Goal: Task Accomplishment & Management: Use online tool/utility

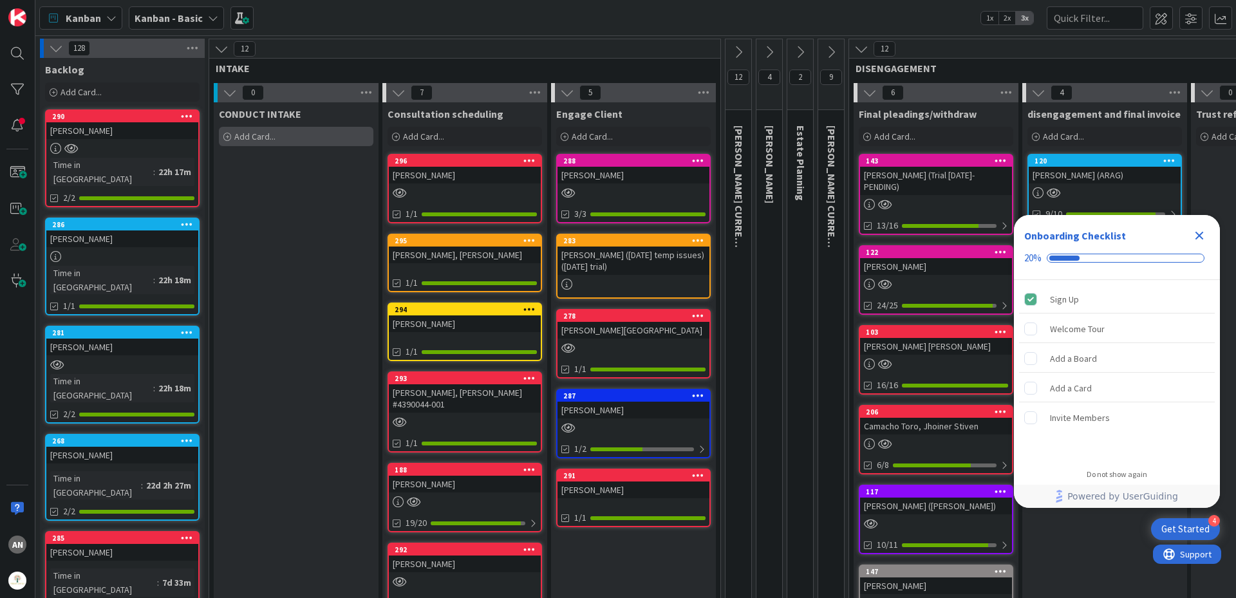
click at [333, 134] on div "Add Card..." at bounding box center [296, 136] width 155 height 19
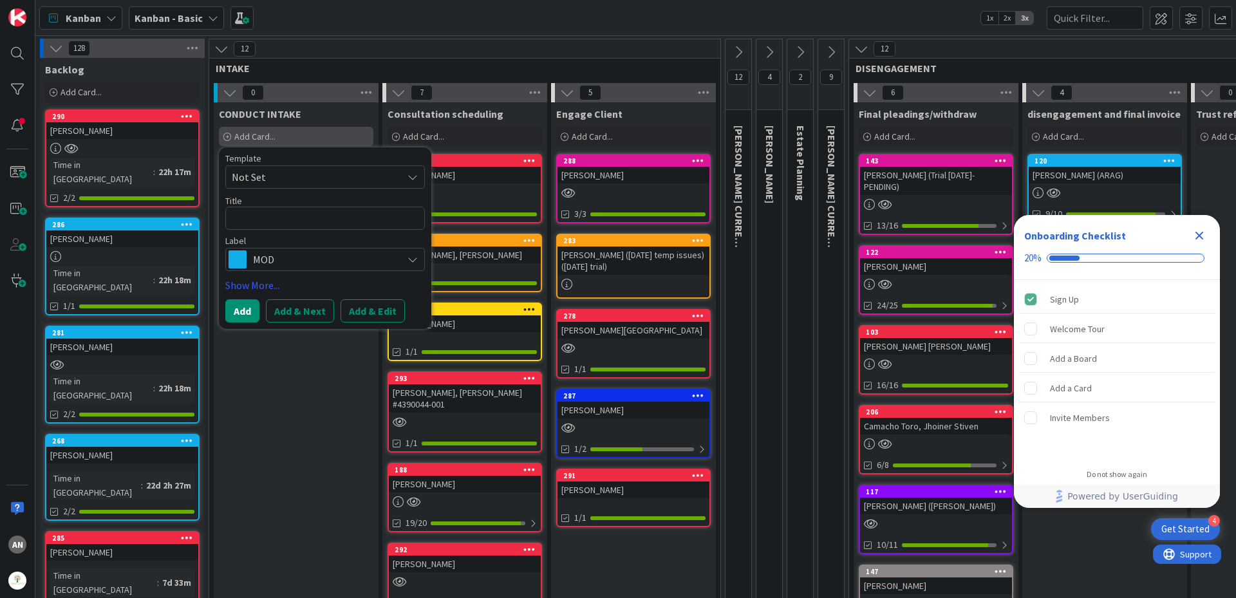
type textarea "x"
type textarea "H"
type textarea "x"
type textarea "Ho"
type textarea "x"
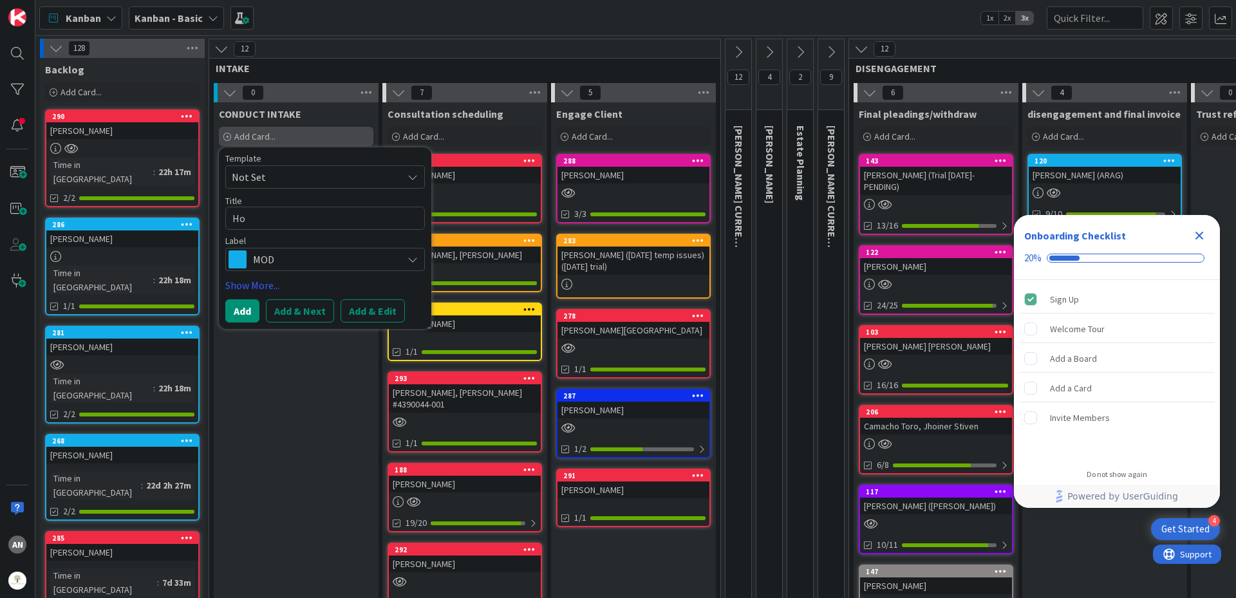
type textarea "Hod"
type textarea "x"
type textarea "Hodg"
type textarea "x"
type textarea "[PERSON_NAME]"
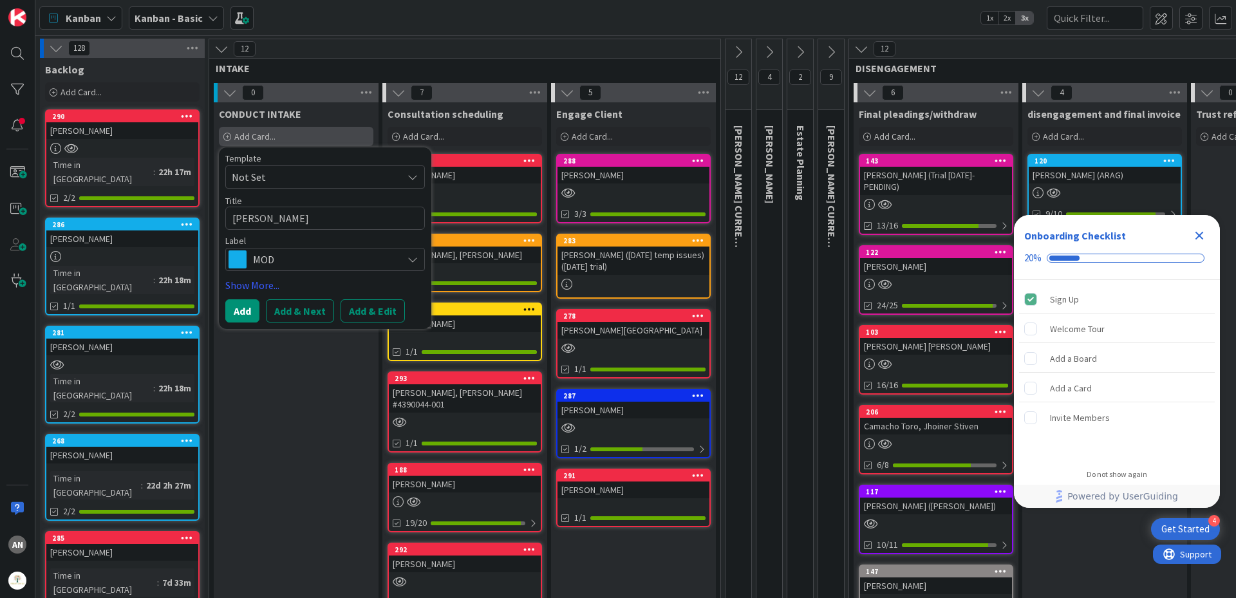
type textarea "x"
type textarea "[PERSON_NAME]"
type textarea "x"
type textarea "[PERSON_NAME],"
type textarea "x"
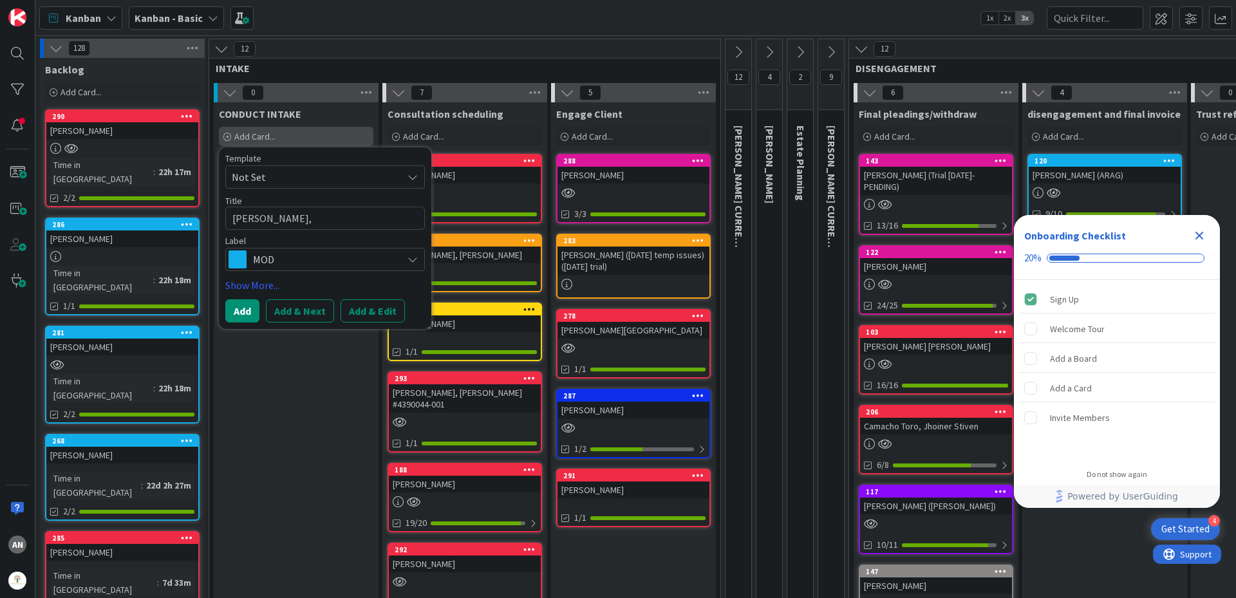
type textarea "[PERSON_NAME],"
type textarea "x"
type textarea "[PERSON_NAME], B"
type textarea "x"
type textarea "[PERSON_NAME], Br"
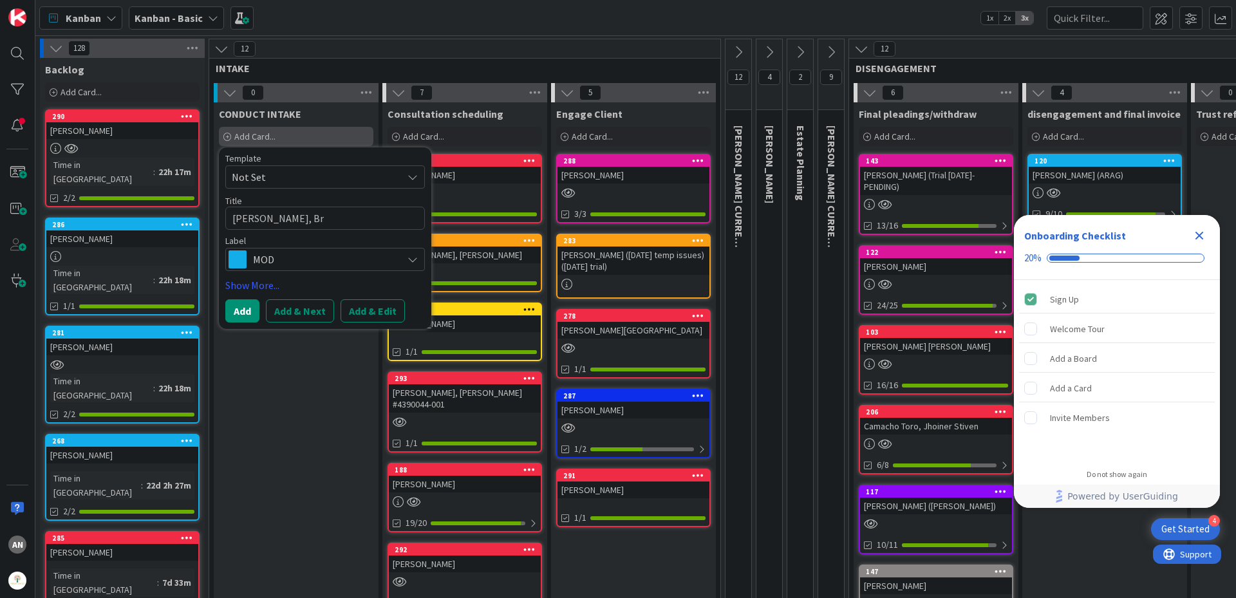
type textarea "x"
type textarea "[PERSON_NAME], Bra"
type textarea "x"
type textarea "[PERSON_NAME], Bran"
type textarea "x"
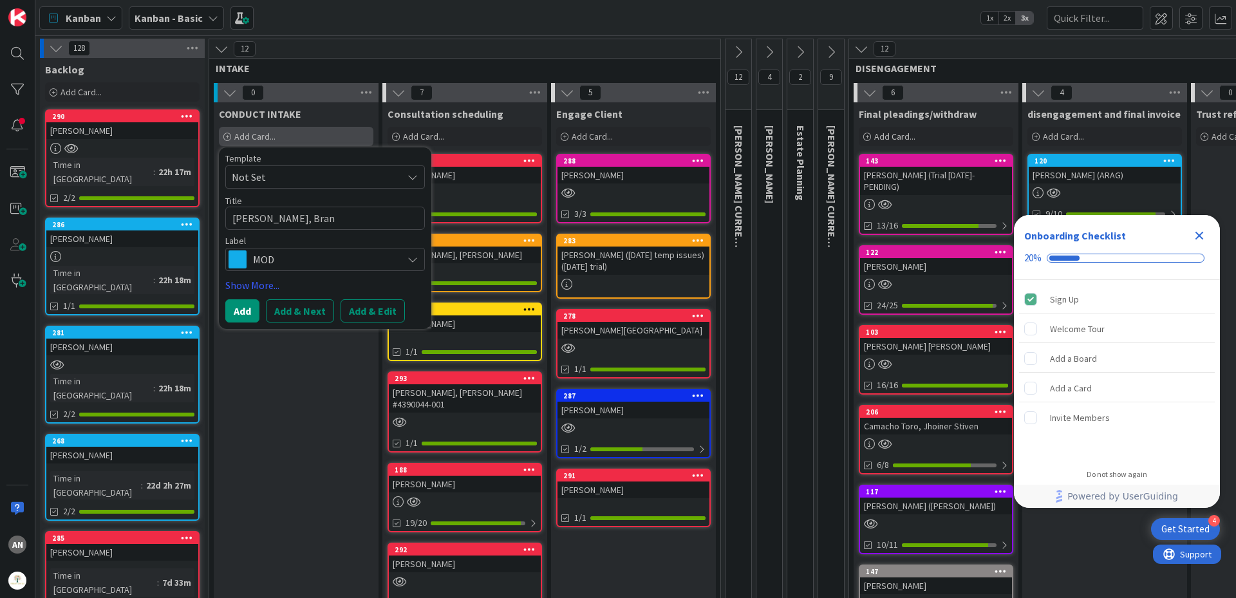
type textarea "[PERSON_NAME], Brand"
type textarea "x"
type textarea "[PERSON_NAME]"
type textarea "x"
type textarea "[PERSON_NAME]"
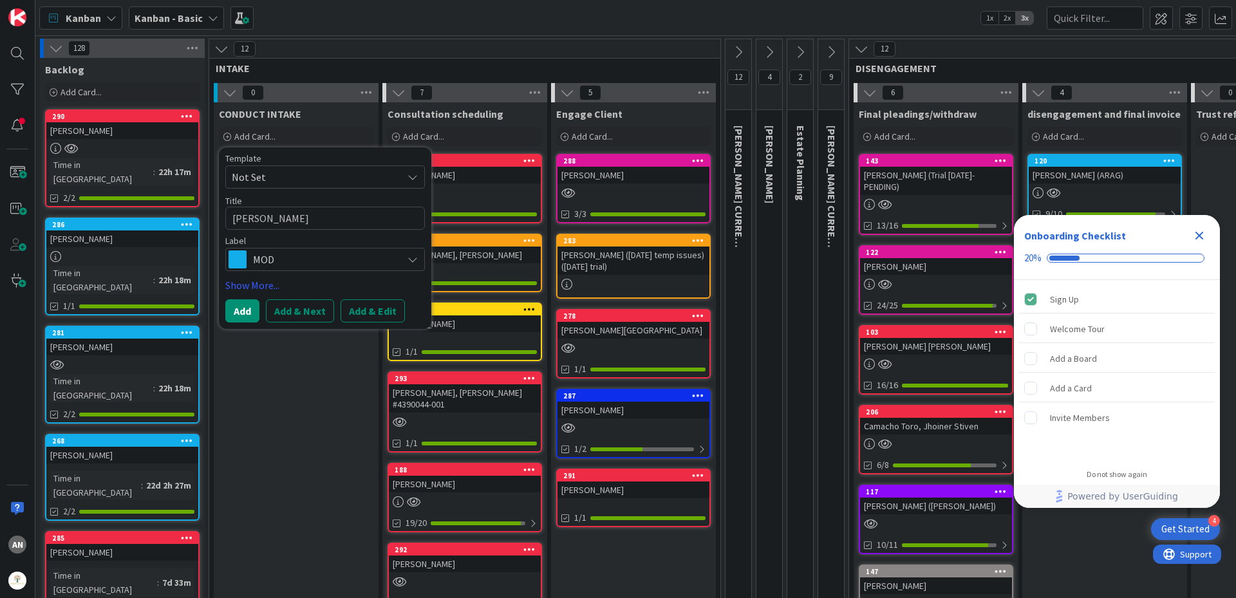
click at [305, 255] on span "MOD" at bounding box center [324, 259] width 143 height 18
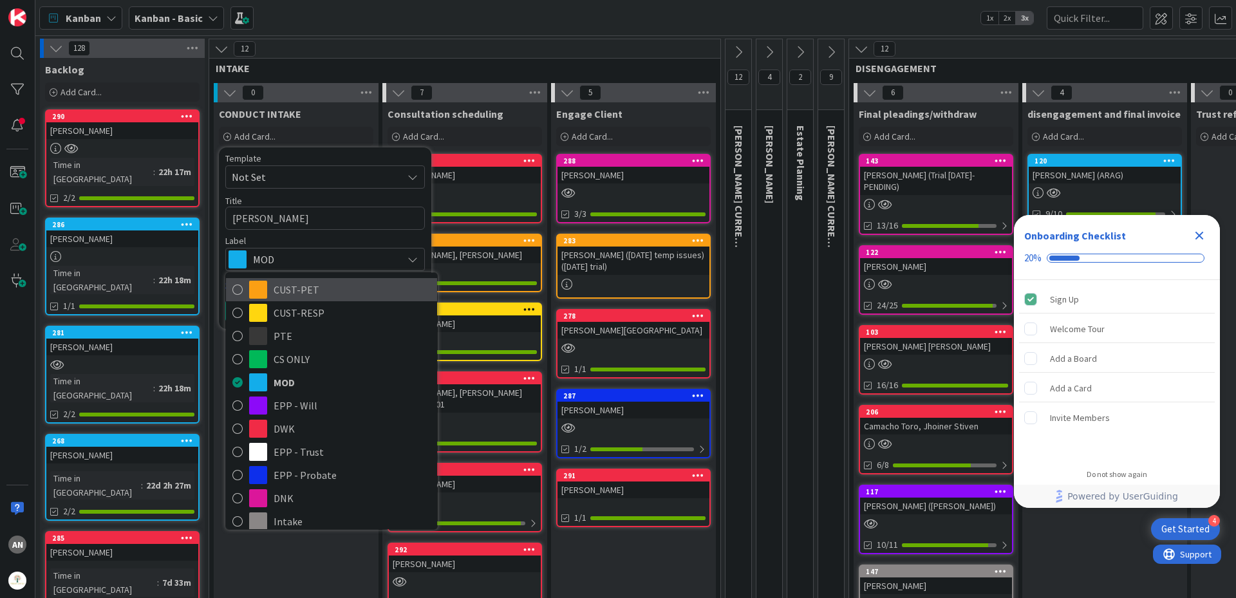
click at [299, 297] on span "CUST-PET" at bounding box center [352, 289] width 157 height 19
type textarea "x"
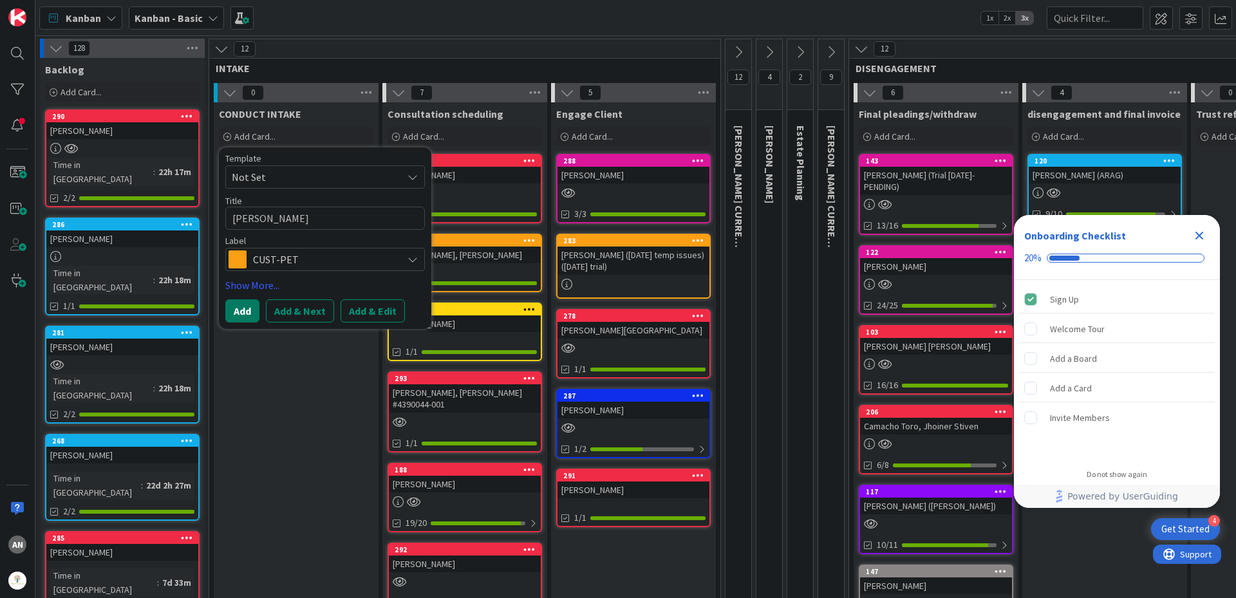
click at [249, 310] on button "Add" at bounding box center [242, 310] width 34 height 23
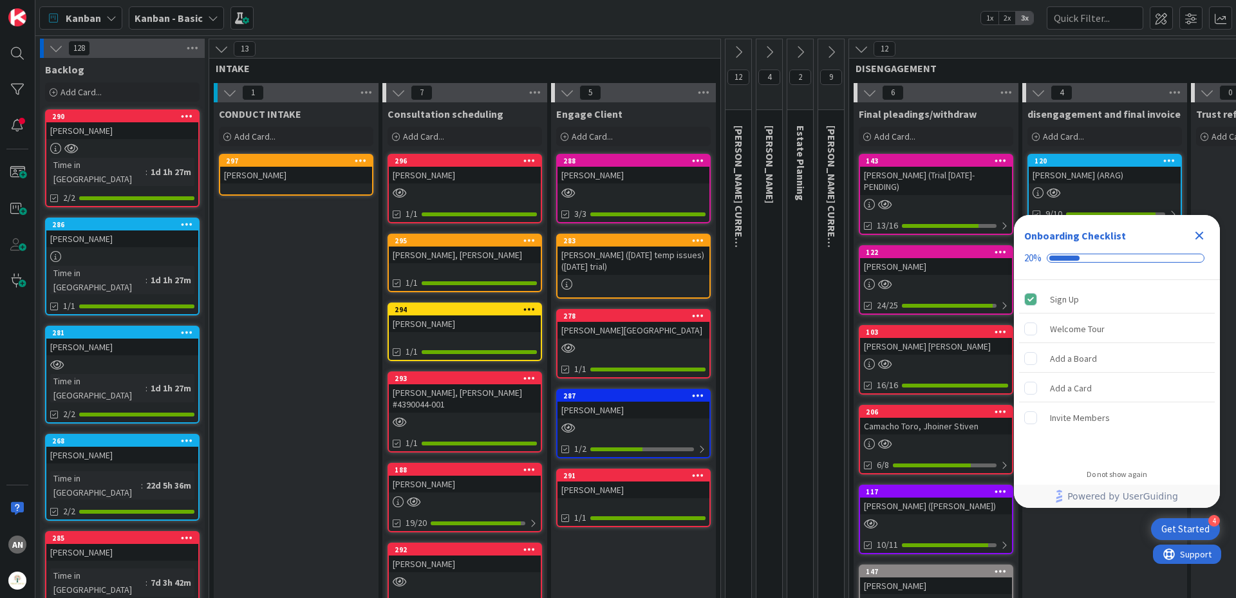
click at [272, 175] on div "[PERSON_NAME]" at bounding box center [296, 175] width 152 height 17
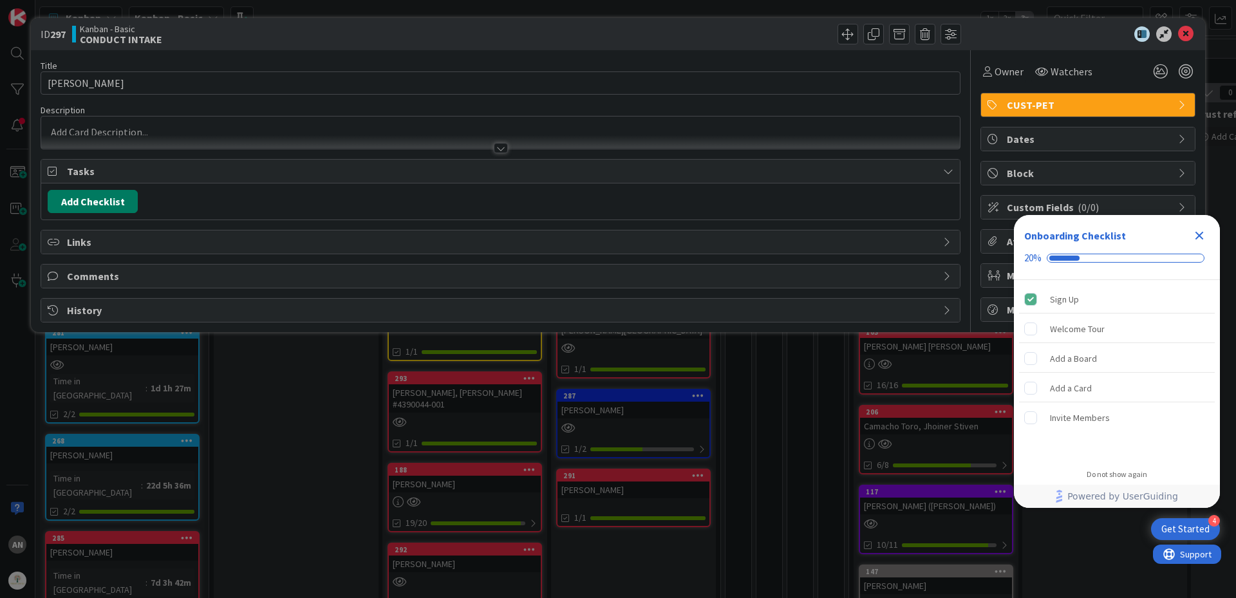
click at [108, 202] on button "Add Checklist" at bounding box center [93, 201] width 90 height 23
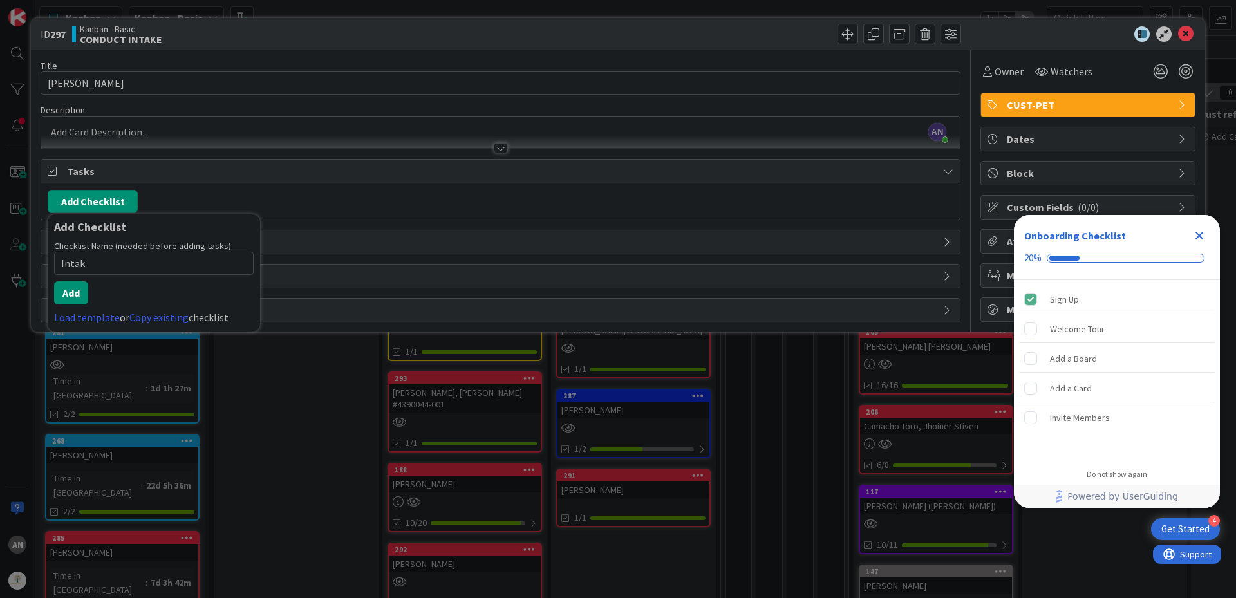
type input "Intake"
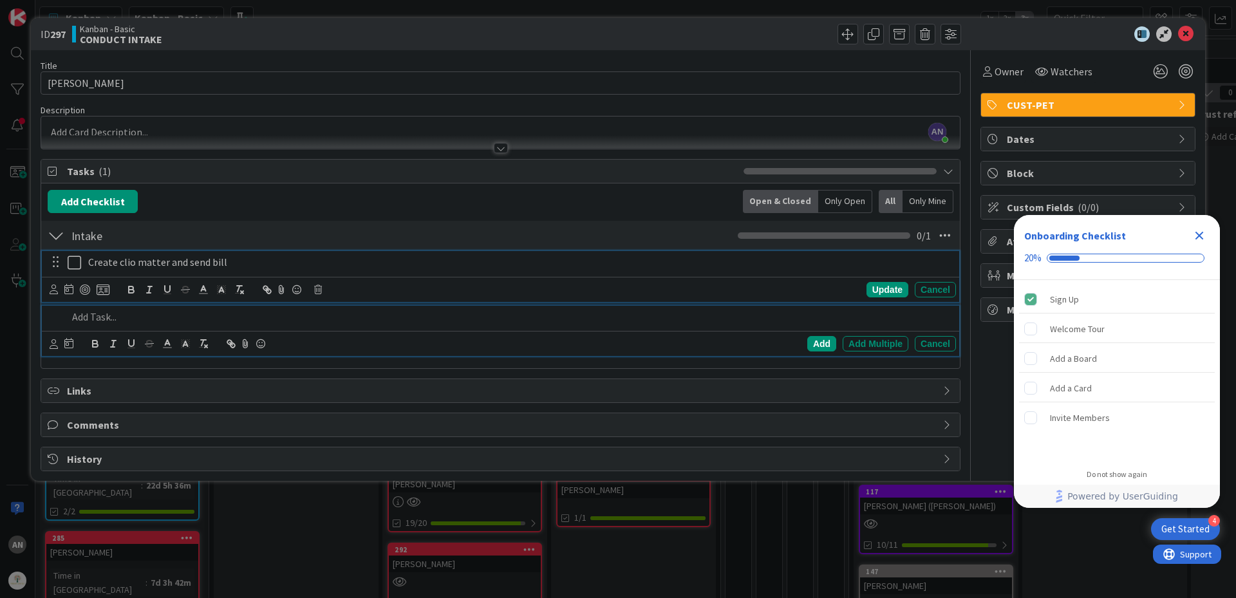
click at [268, 265] on p "Create clio matter and send bill" at bounding box center [519, 262] width 863 height 15
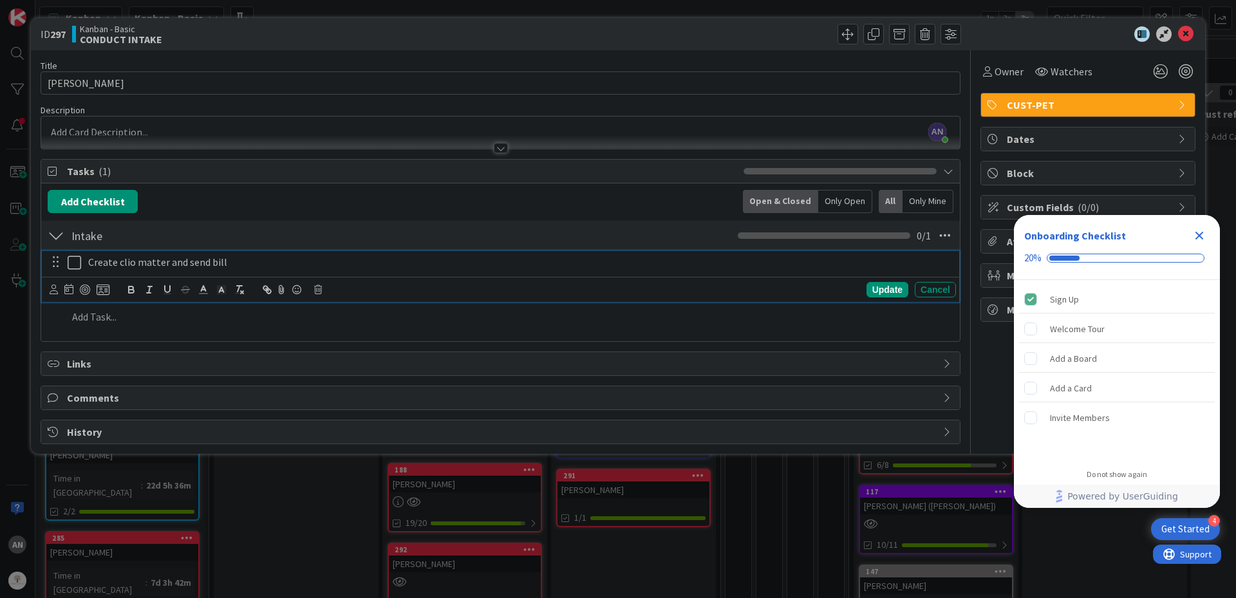
click at [59, 292] on div at bounding box center [80, 289] width 60 height 15
click at [54, 289] on icon at bounding box center [54, 290] width 8 height 10
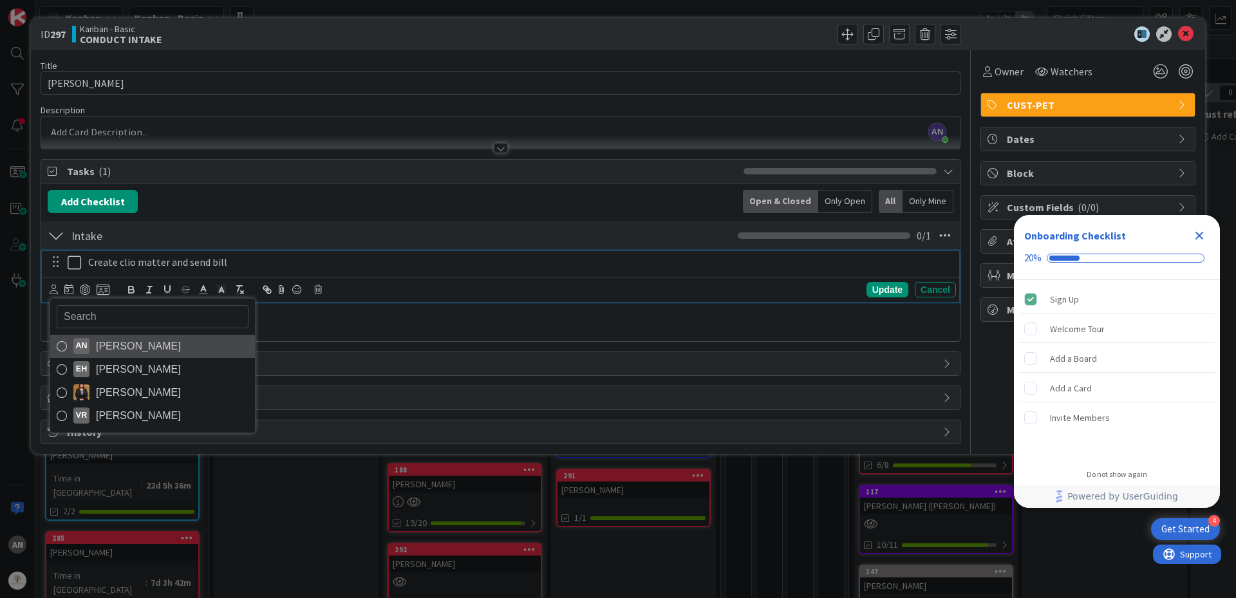
click at [123, 347] on span "[PERSON_NAME]" at bounding box center [138, 346] width 85 height 19
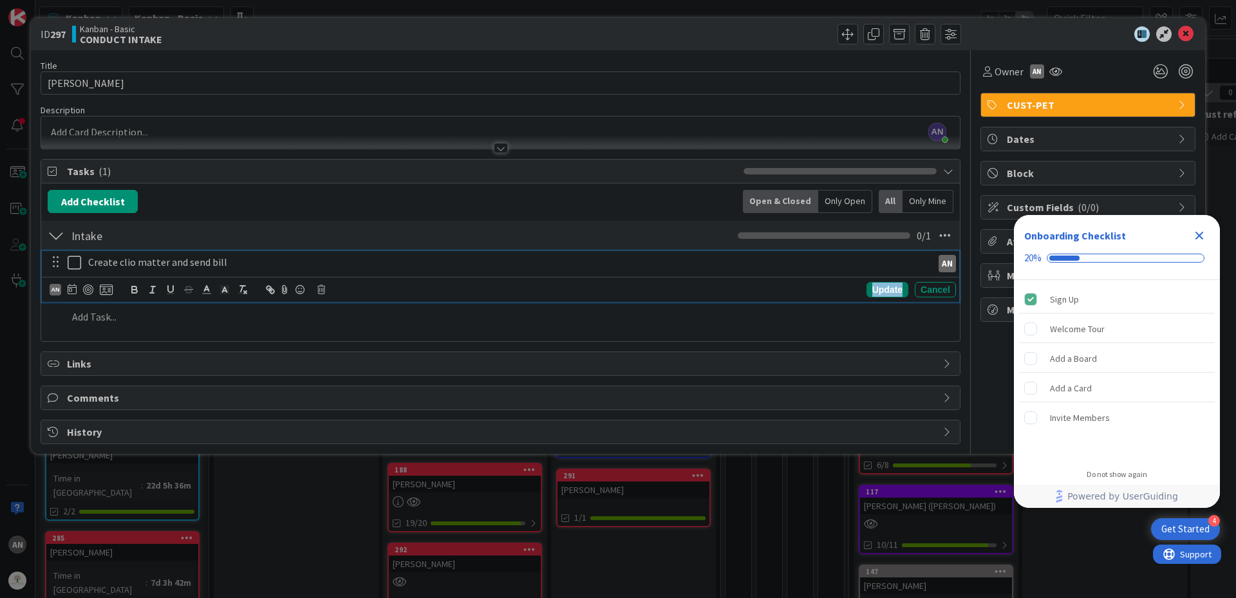
click at [886, 294] on div "Update" at bounding box center [888, 289] width 42 height 15
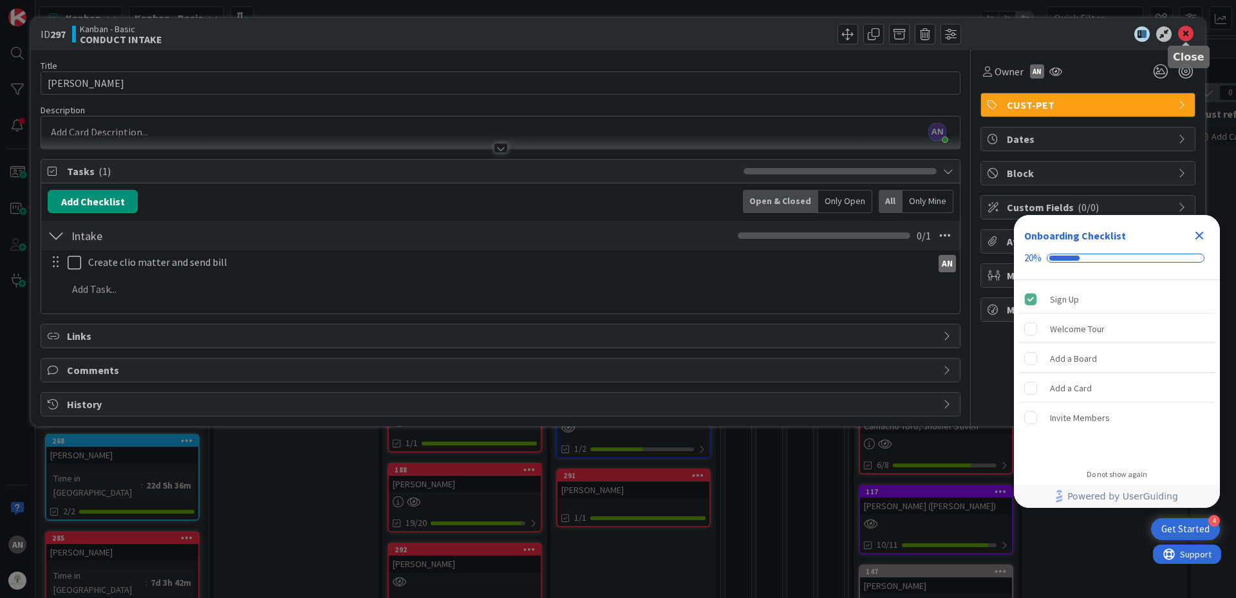
click at [1187, 40] on icon at bounding box center [1185, 33] width 15 height 15
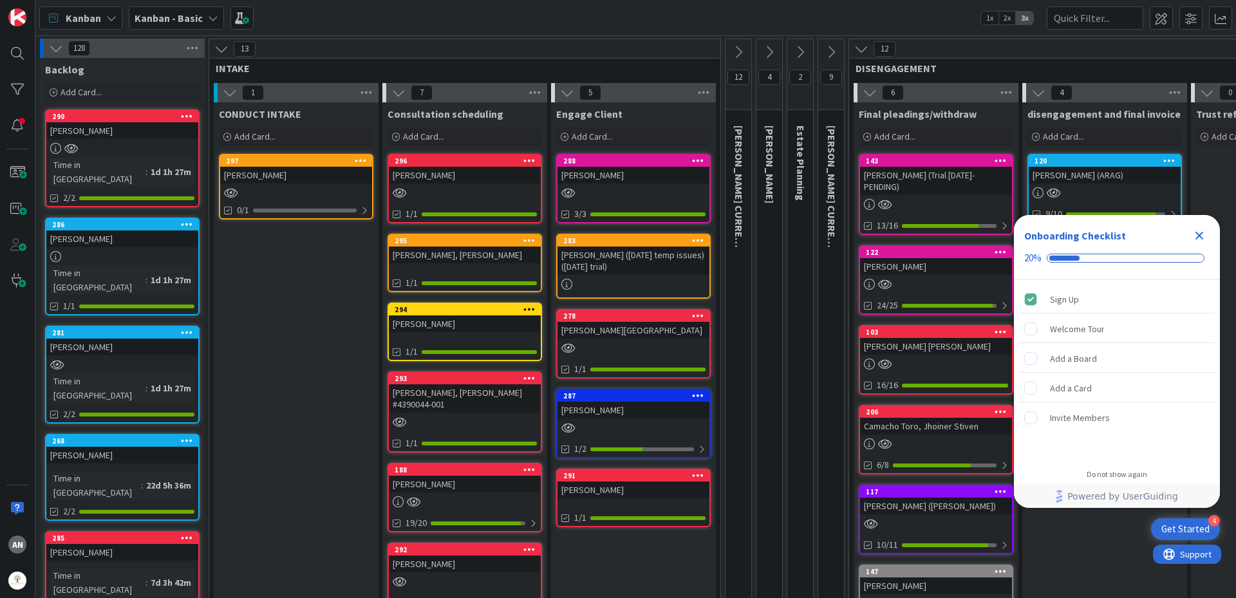
click at [299, 187] on div at bounding box center [296, 192] width 152 height 11
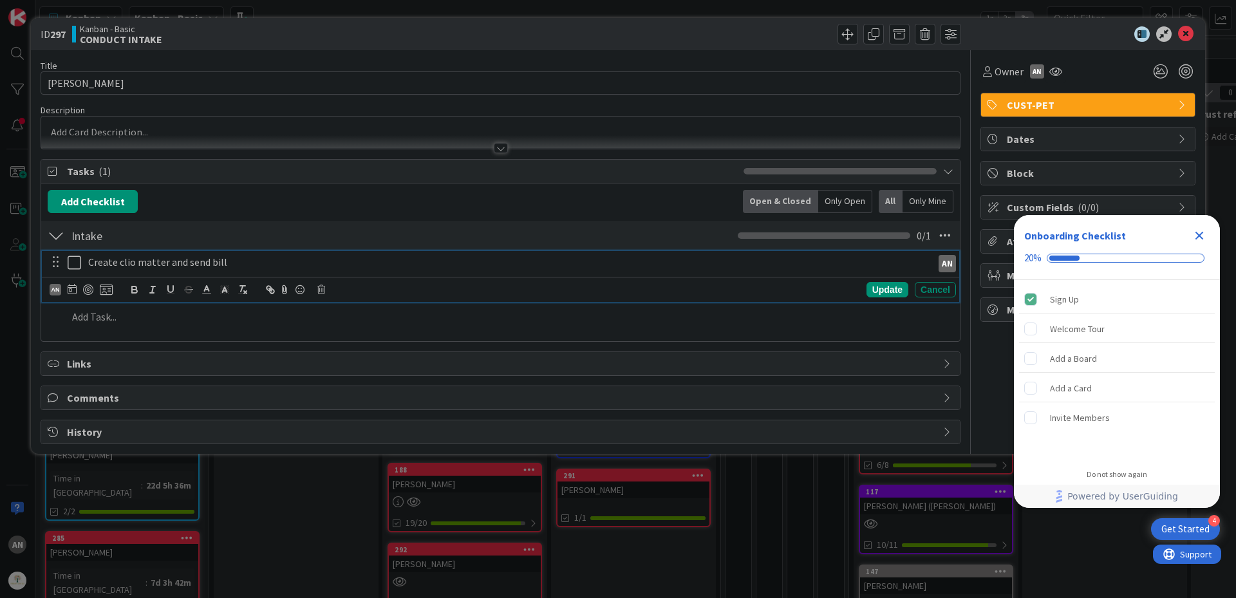
click at [76, 265] on icon at bounding box center [77, 262] width 19 height 15
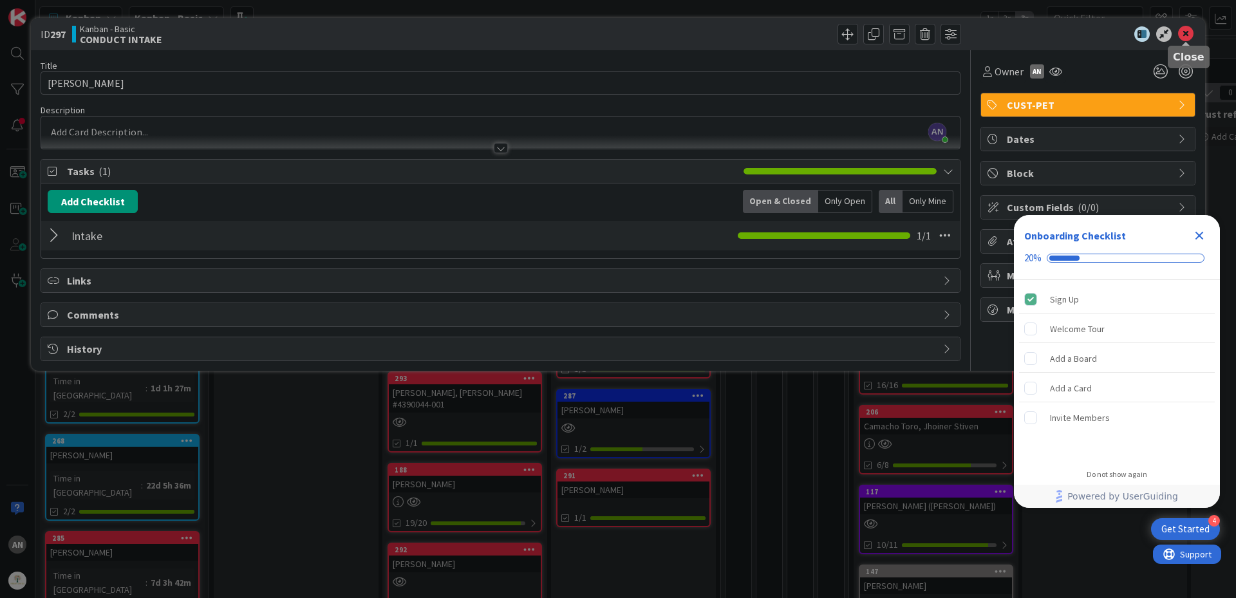
click at [1189, 35] on icon at bounding box center [1185, 33] width 15 height 15
